Goal: Information Seeking & Learning: Learn about a topic

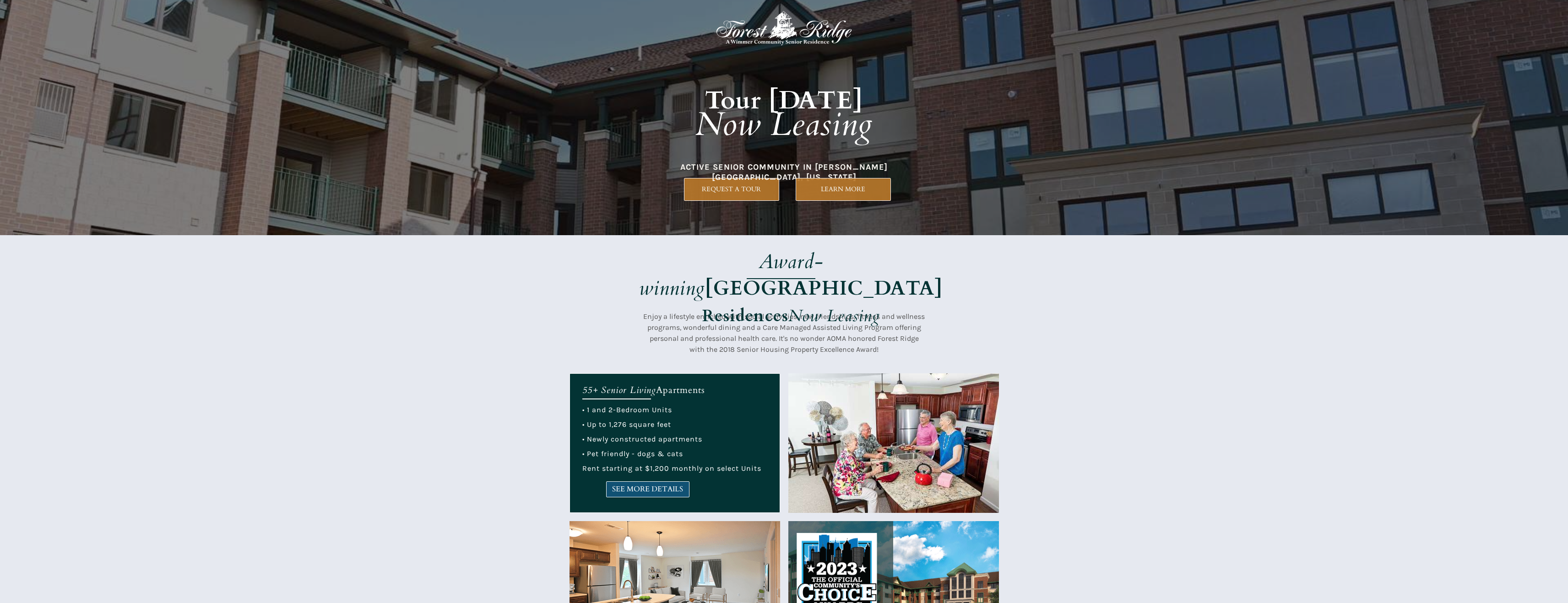
click at [687, 496] on link "SEE MORE DETAILS" at bounding box center [648, 489] width 83 height 16
click at [623, 484] on link "SEE MORE DETAILS" at bounding box center [648, 489] width 83 height 16
click at [654, 496] on link "SEE MORE DETAILS" at bounding box center [648, 489] width 83 height 16
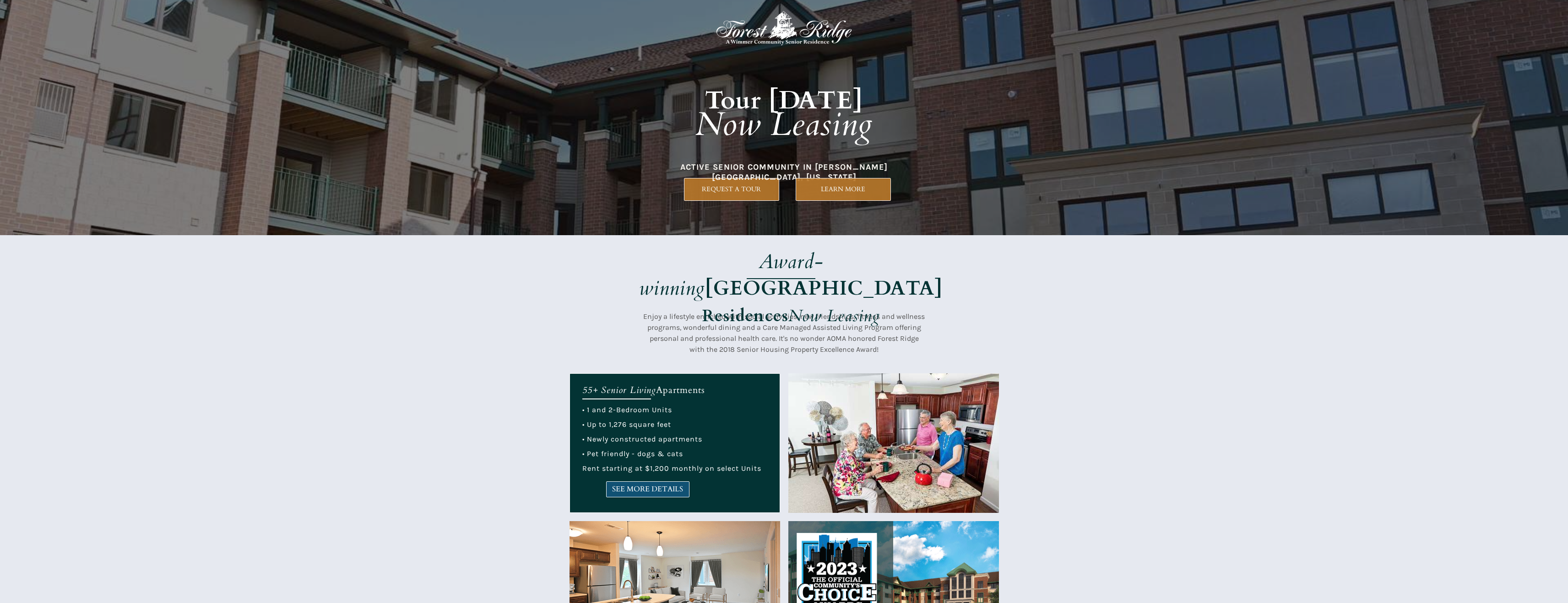
click at [635, 494] on link "SEE MORE DETAILS" at bounding box center [648, 489] width 83 height 16
click at [664, 485] on span "SEE MORE DETAILS" at bounding box center [648, 489] width 83 height 9
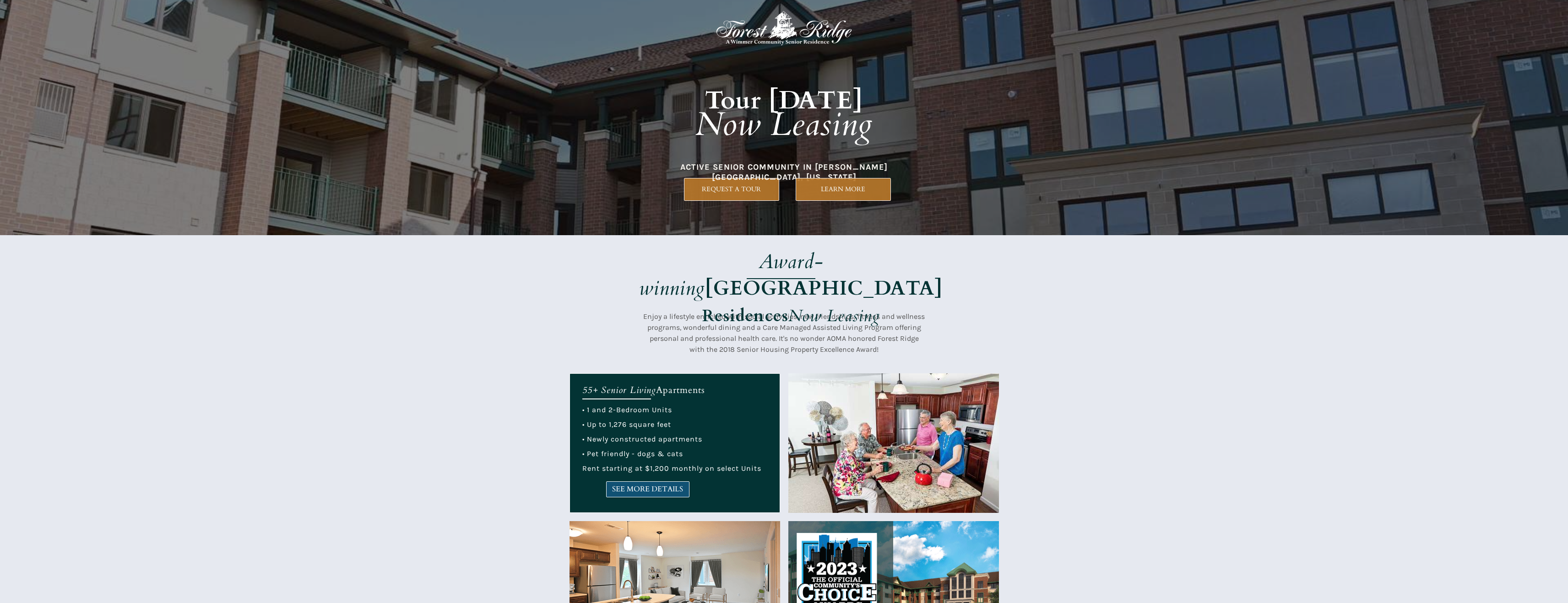
click at [679, 496] on link "SEE MORE DETAILS" at bounding box center [648, 489] width 83 height 16
click at [680, 493] on link "SEE MORE DETAILS" at bounding box center [648, 489] width 83 height 16
click at [637, 489] on span "SEE MORE DETAILS" at bounding box center [648, 489] width 83 height 9
